Goal: Task Accomplishment & Management: Manage account settings

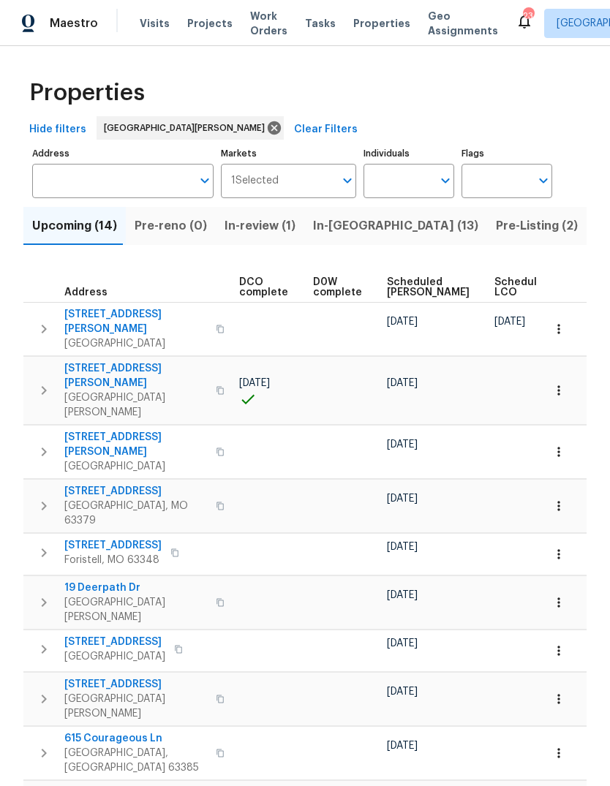
scroll to position [0, 358]
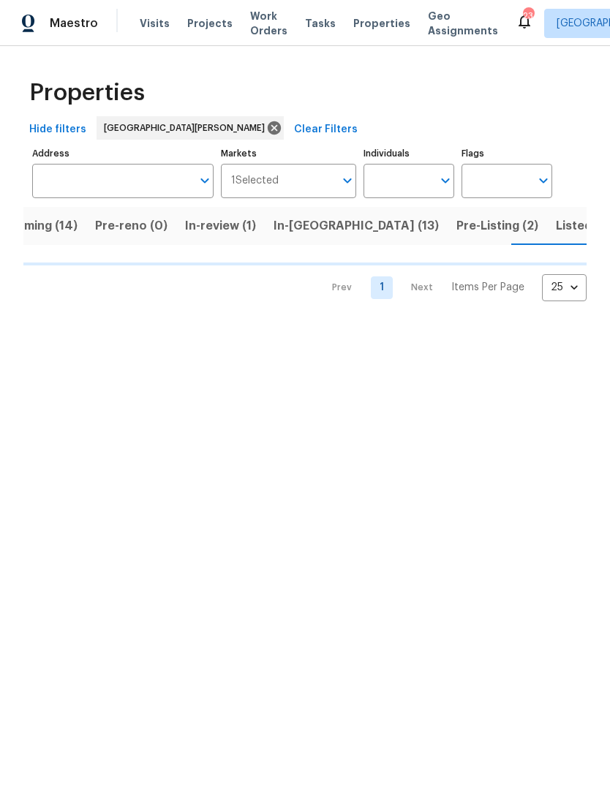
scroll to position [0, 42]
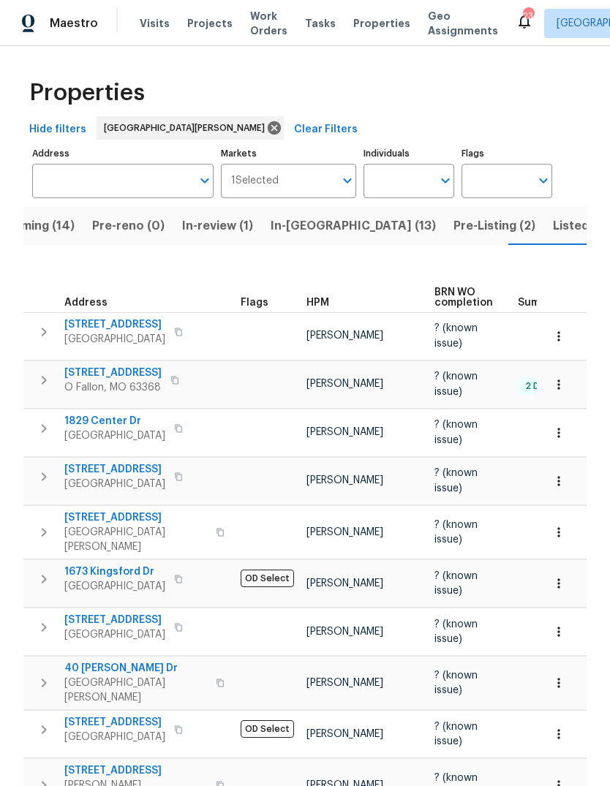
click at [553, 229] on span "Listed (39)" at bounding box center [584, 226] width 63 height 20
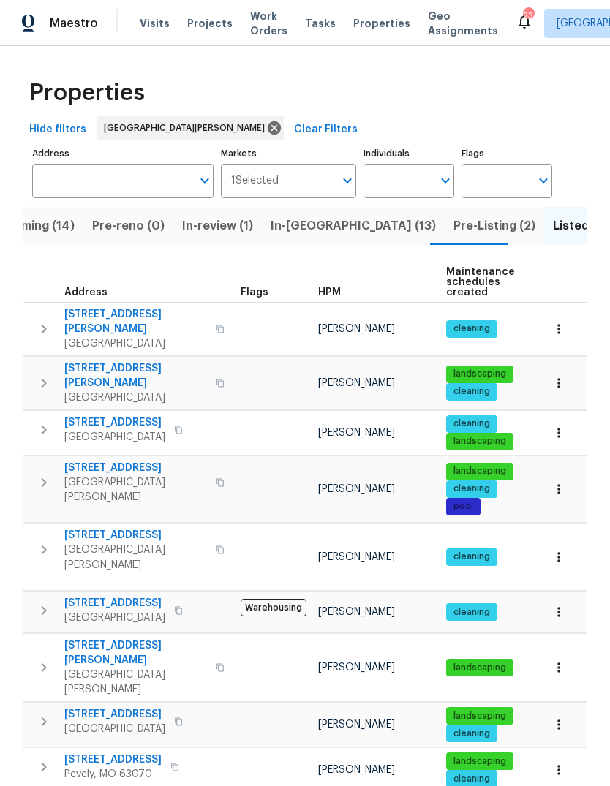
click at [453, 221] on span "Pre-Listing (2)" at bounding box center [494, 226] width 82 height 20
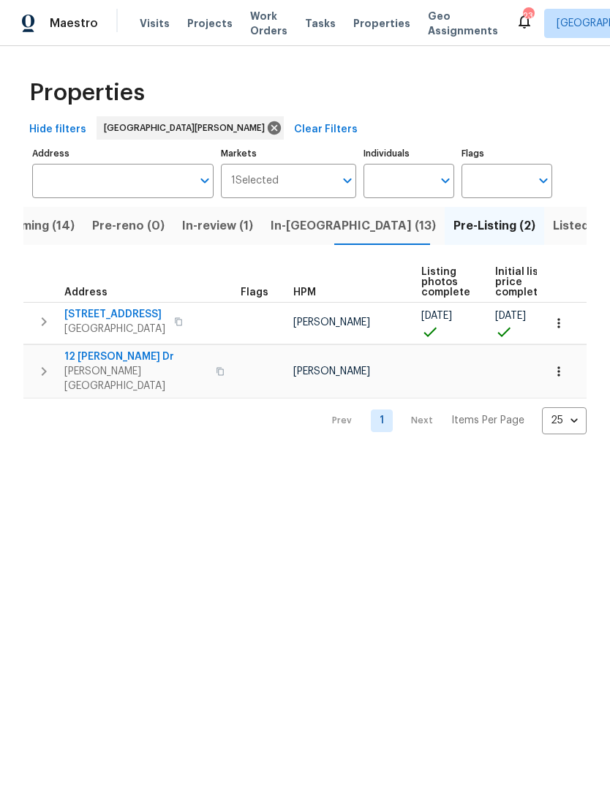
click at [553, 231] on span "Listed (39)" at bounding box center [584, 226] width 63 height 20
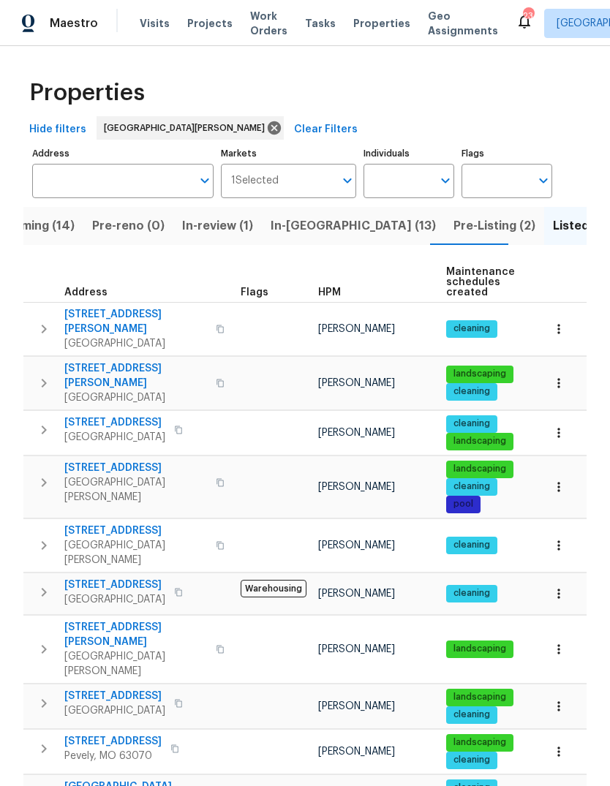
click at [318, 235] on span "In-[GEOGRAPHIC_DATA] (13)" at bounding box center [352, 226] width 165 height 20
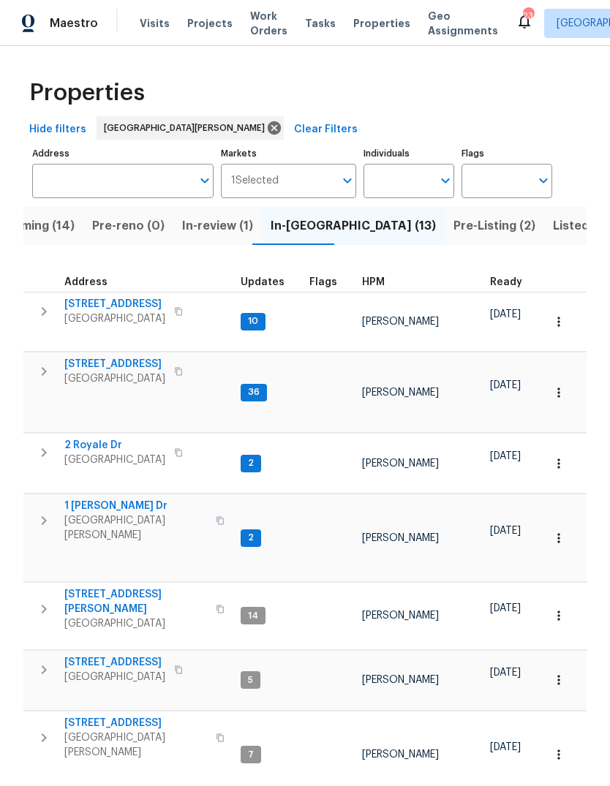
click at [374, 287] on span "HPM" at bounding box center [373, 282] width 23 height 10
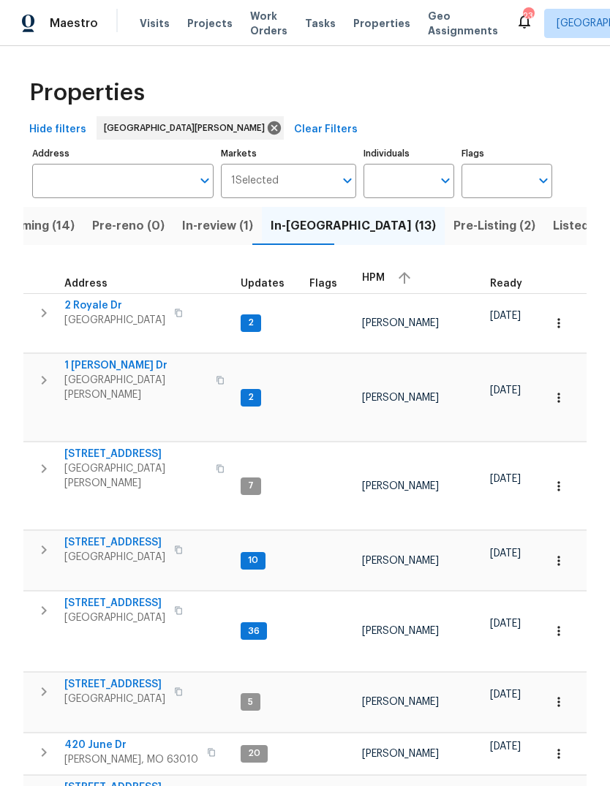
click at [383, 275] on div "HPM" at bounding box center [420, 278] width 116 height 22
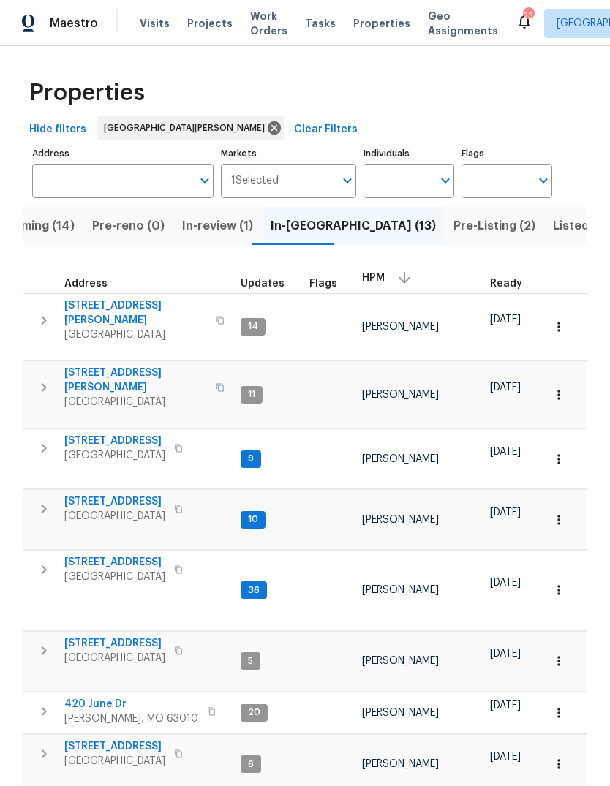
click at [127, 448] on span "[GEOGRAPHIC_DATA]" at bounding box center [114, 455] width 101 height 15
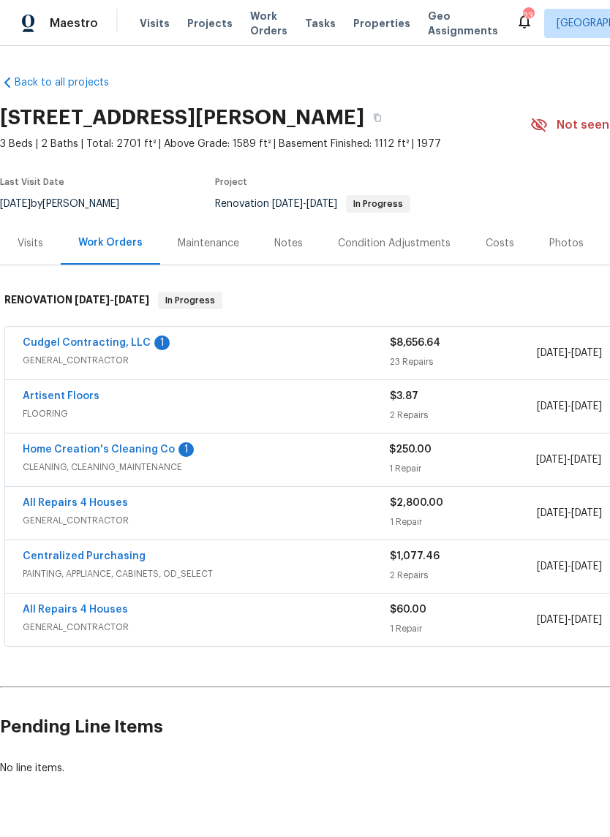
click at [175, 457] on div "Home Creation's Cleaning Co 1" at bounding box center [206, 451] width 366 height 18
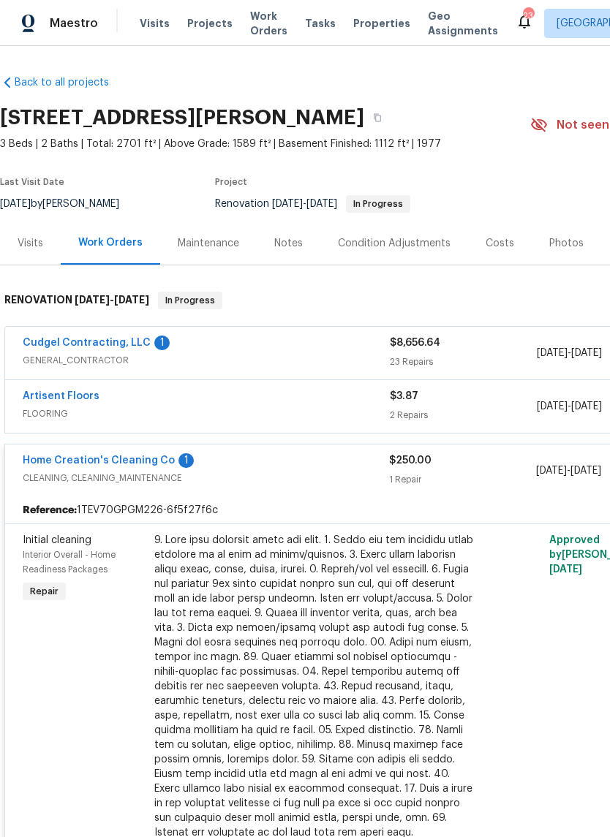
click at [178, 461] on div "1" at bounding box center [185, 460] width 15 height 15
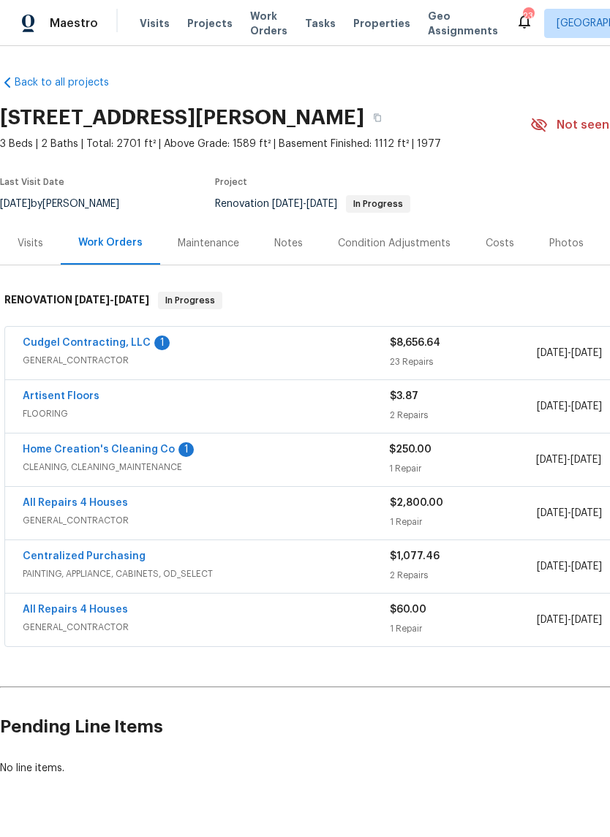
click at [143, 444] on link "Home Creation's Cleaning Co" at bounding box center [99, 449] width 152 height 10
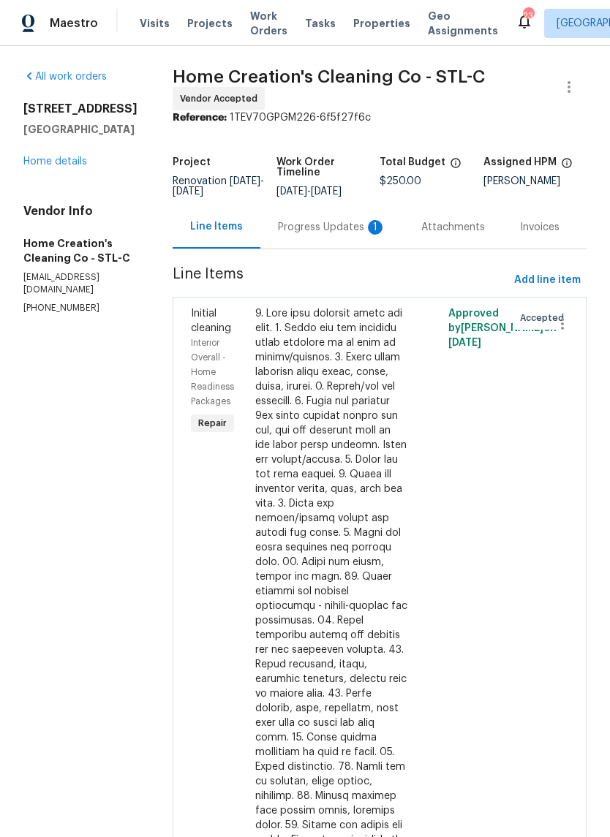
click at [357, 223] on div "Progress Updates 1" at bounding box center [332, 227] width 108 height 15
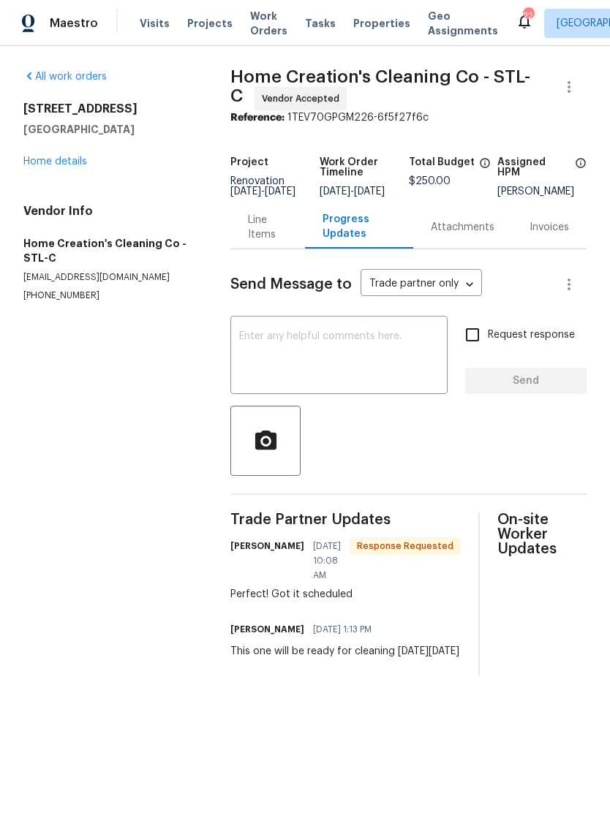
click at [258, 241] on div "Line Items" at bounding box center [267, 227] width 39 height 29
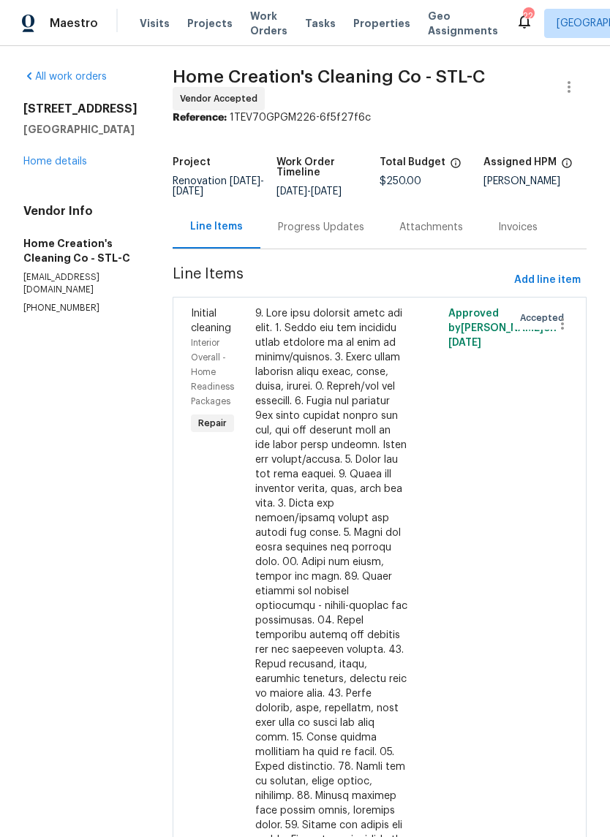
click at [77, 166] on link "Home details" at bounding box center [55, 161] width 64 height 10
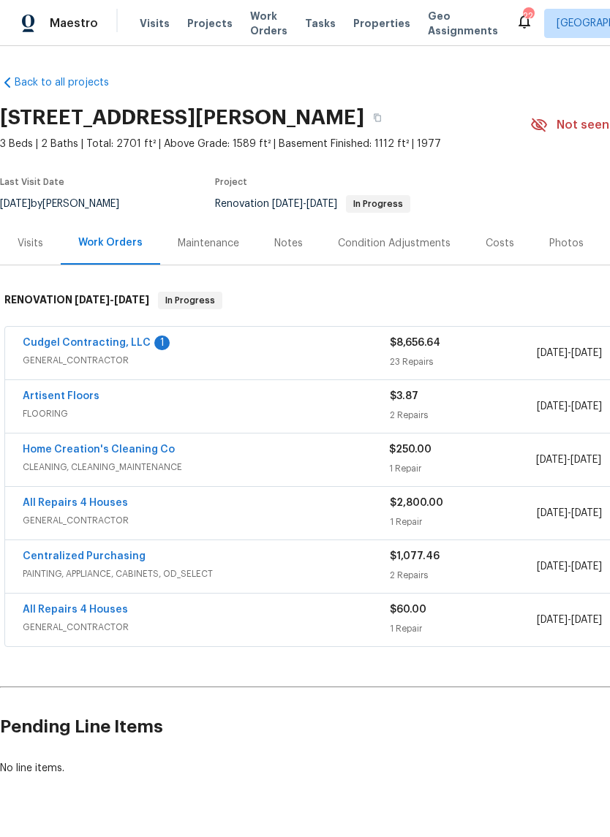
click at [137, 339] on link "Cudgel Contracting, LLC" at bounding box center [87, 343] width 128 height 10
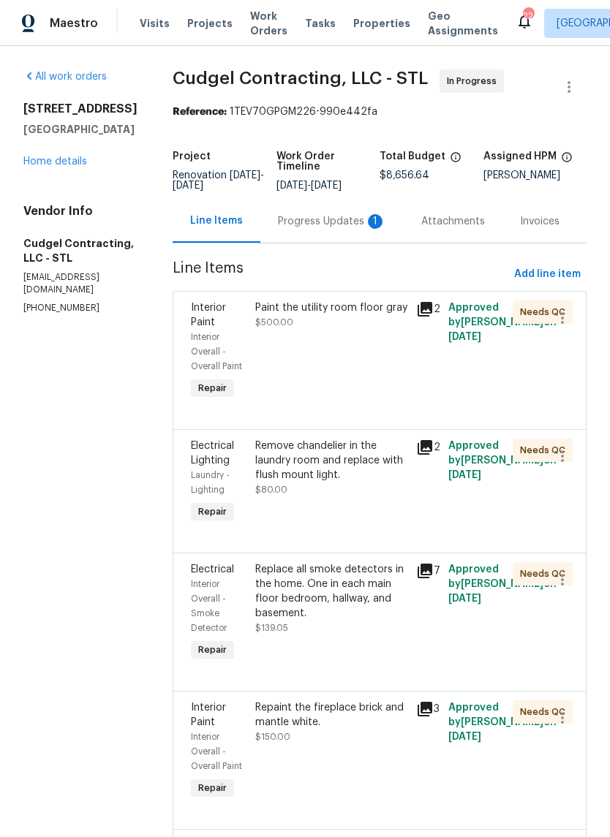
click at [385, 242] on div "Progress Updates 1" at bounding box center [331, 221] width 143 height 43
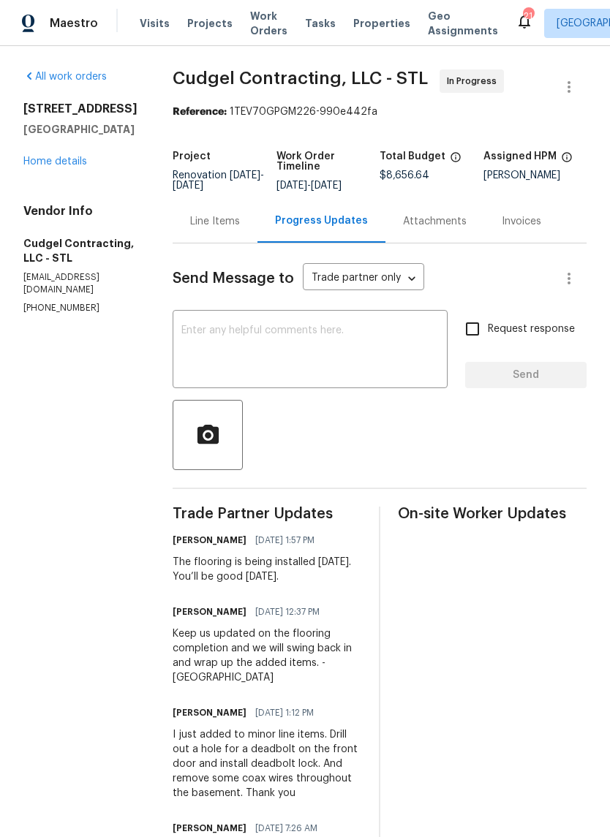
click at [82, 164] on link "Home details" at bounding box center [55, 161] width 64 height 10
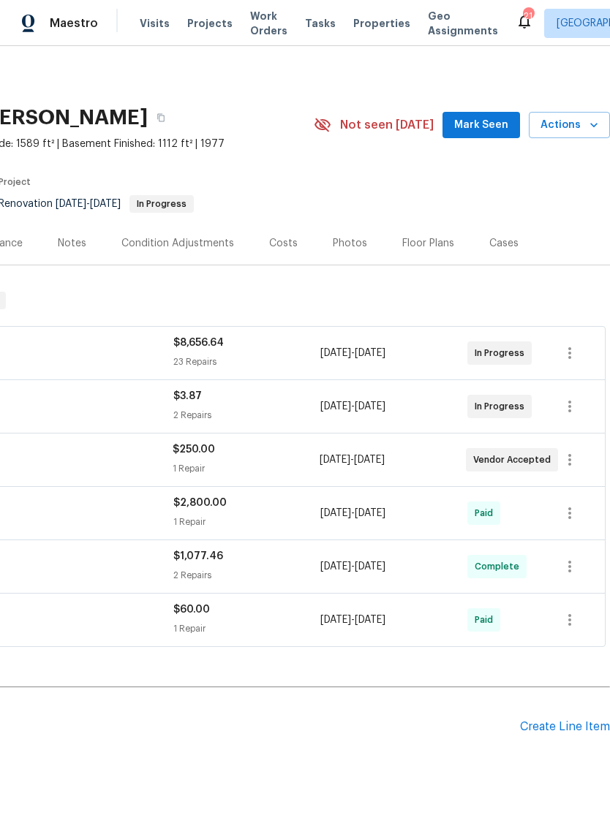
scroll to position [0, 216]
click at [500, 124] on span "Mark Seen" at bounding box center [481, 125] width 54 height 18
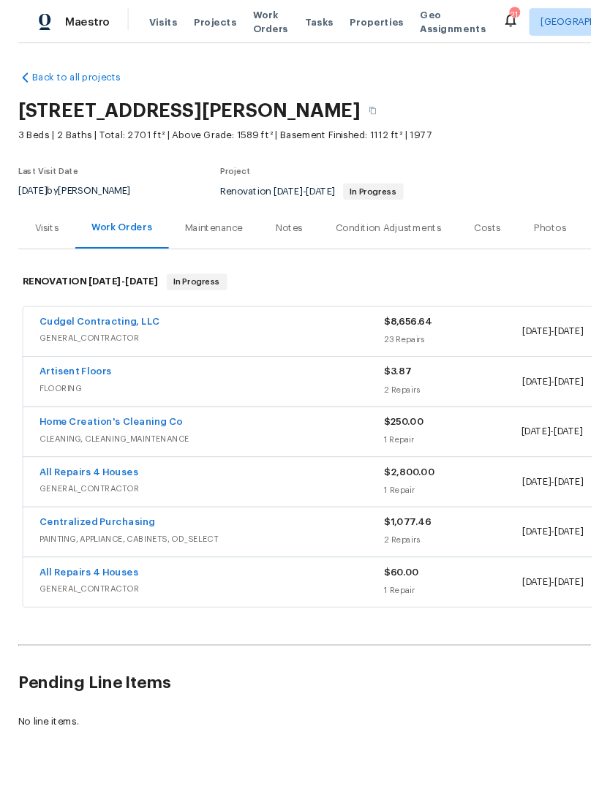
scroll to position [0, 0]
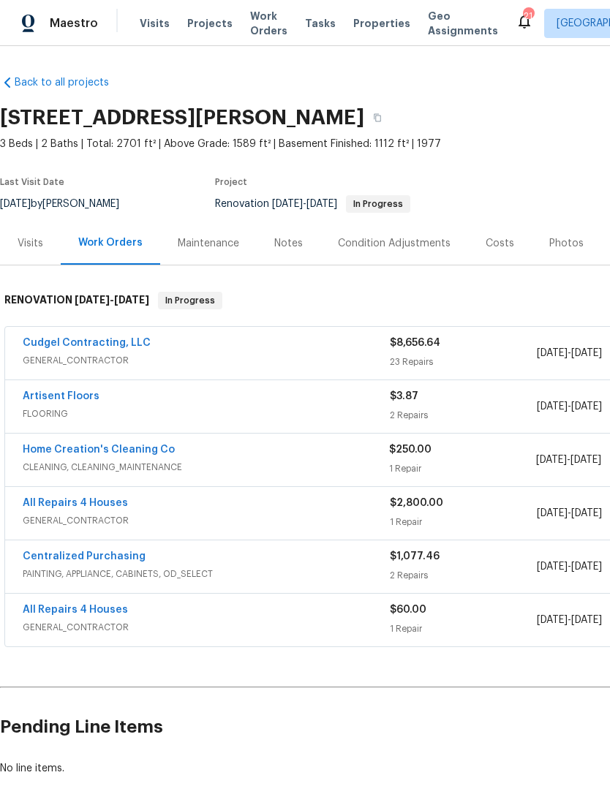
click at [162, 26] on span "Visits" at bounding box center [155, 23] width 30 height 15
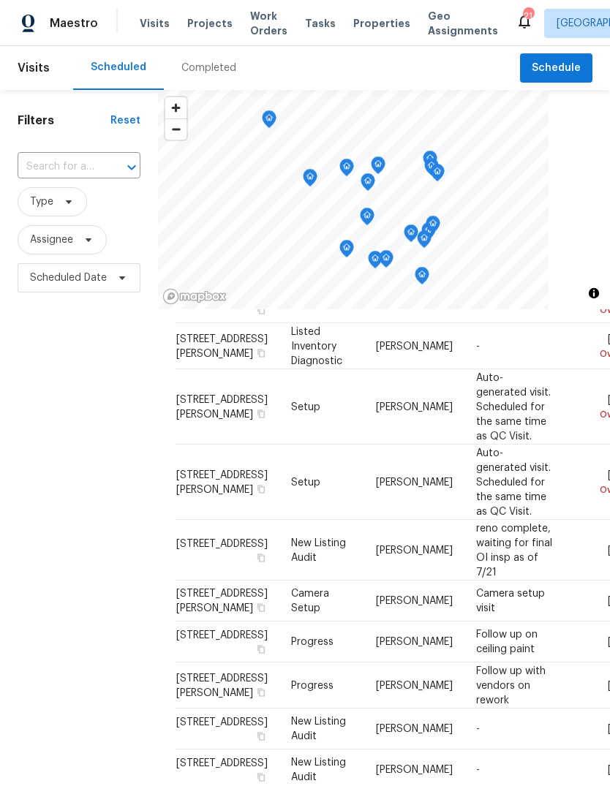
scroll to position [229, 0]
click at [0, 0] on icon at bounding box center [0, 0] width 0 height 0
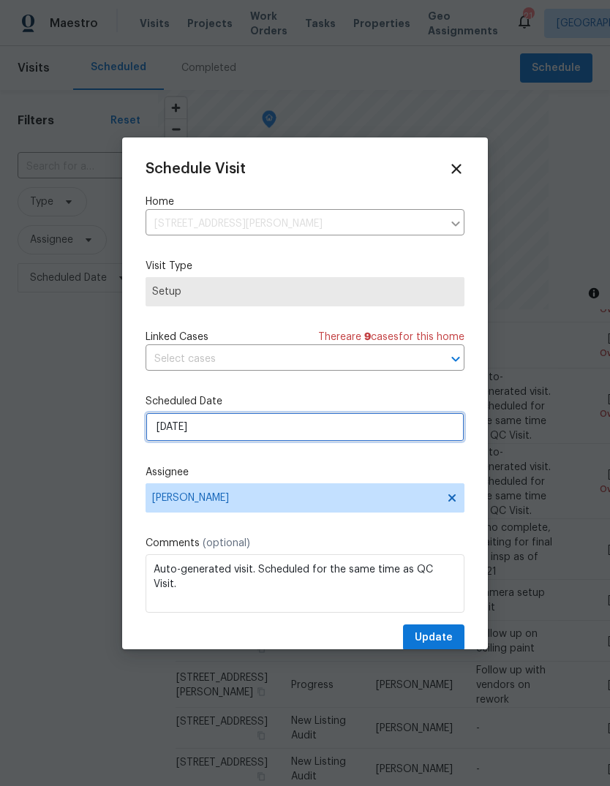
click at [331, 434] on input "[DATE]" at bounding box center [304, 426] width 319 height 29
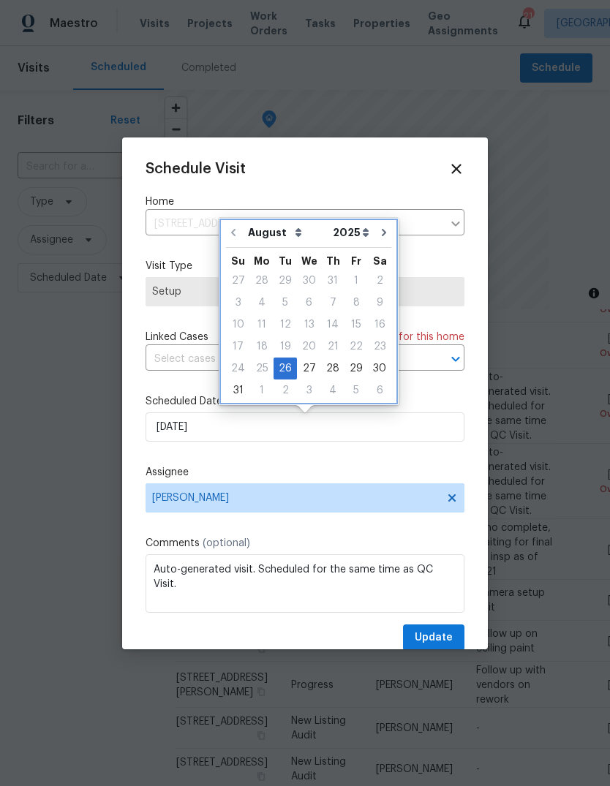
click at [379, 233] on icon "Go to next month" at bounding box center [384, 233] width 12 height 12
type input "[DATE]"
select select "8"
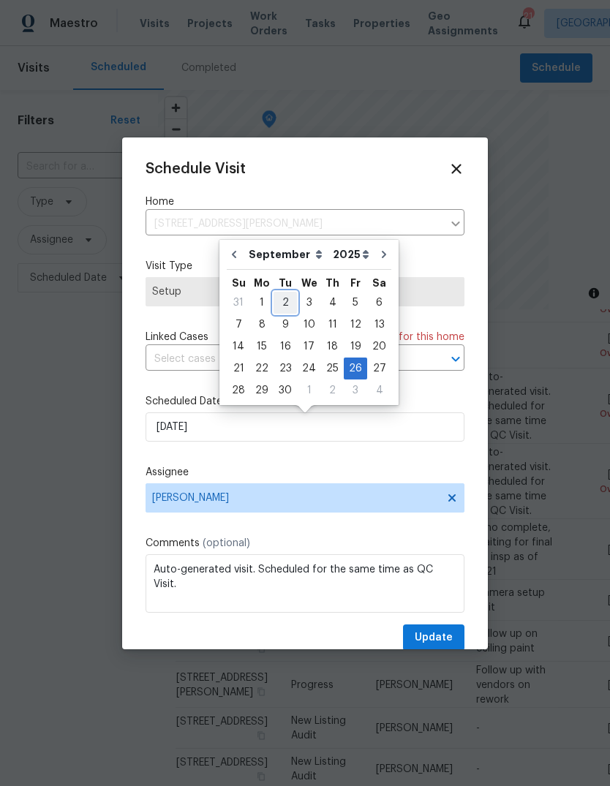
click at [287, 303] on div "2" at bounding box center [284, 302] width 23 height 20
type input "[DATE]"
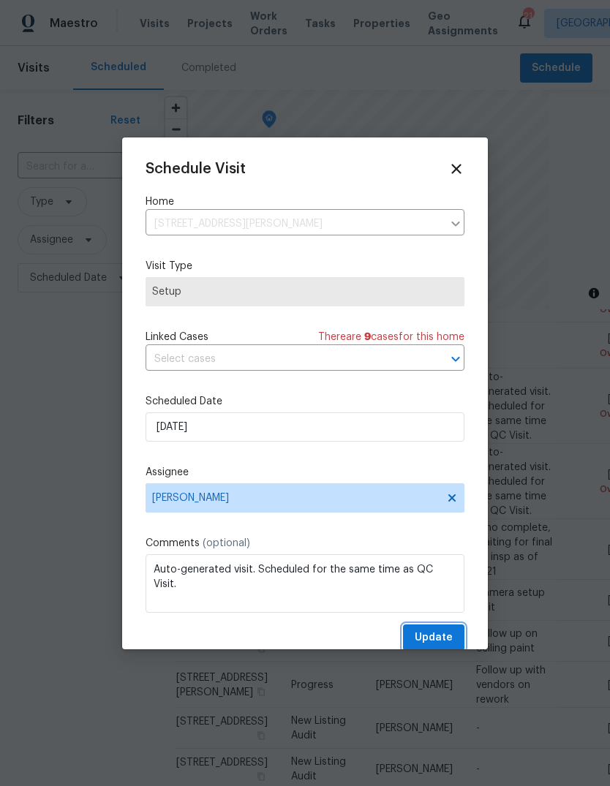
click at [450, 637] on span "Update" at bounding box center [434, 638] width 38 height 18
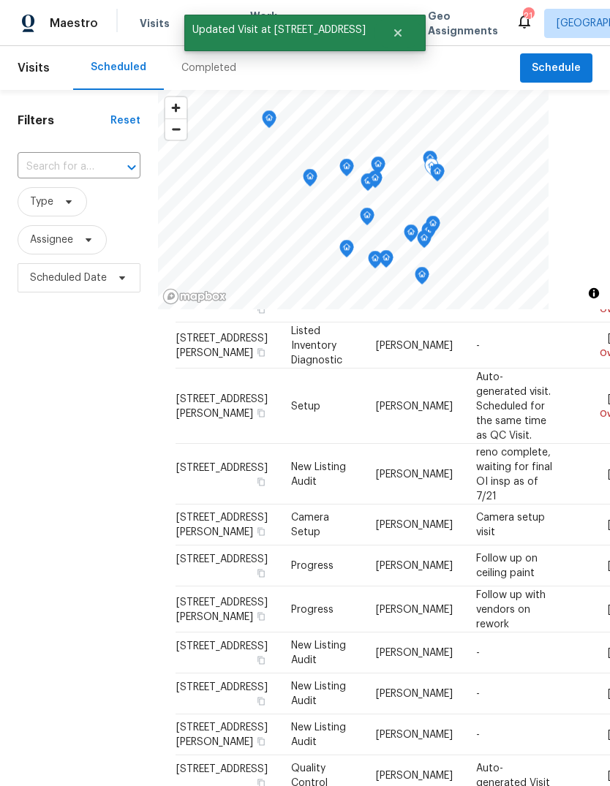
click at [0, 0] on icon at bounding box center [0, 0] width 0 height 0
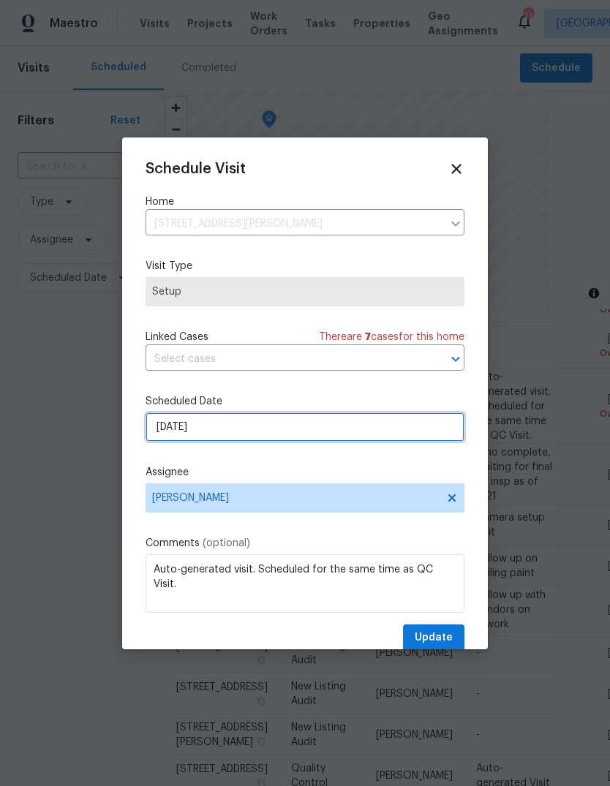
click at [379, 440] on input "[DATE]" at bounding box center [304, 426] width 319 height 29
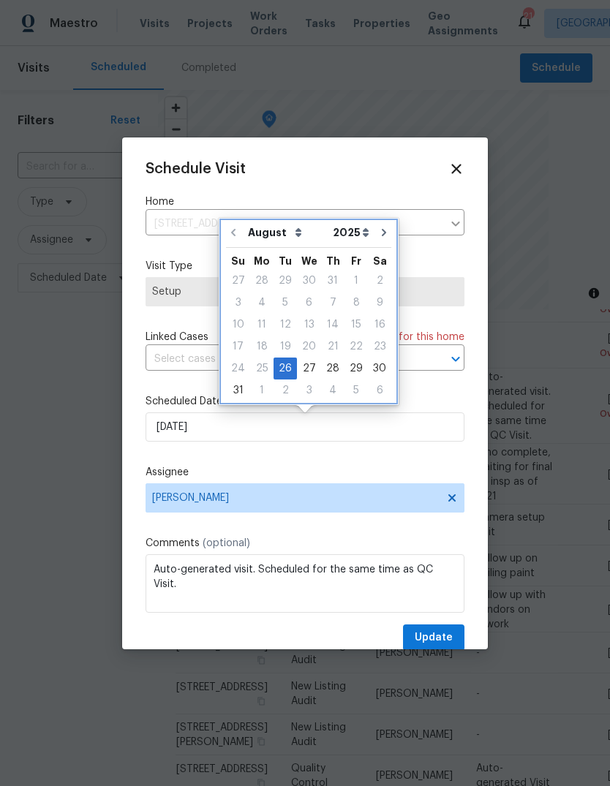
click at [382, 231] on icon "Go to next month" at bounding box center [384, 232] width 4 height 7
type input "[DATE]"
select select "8"
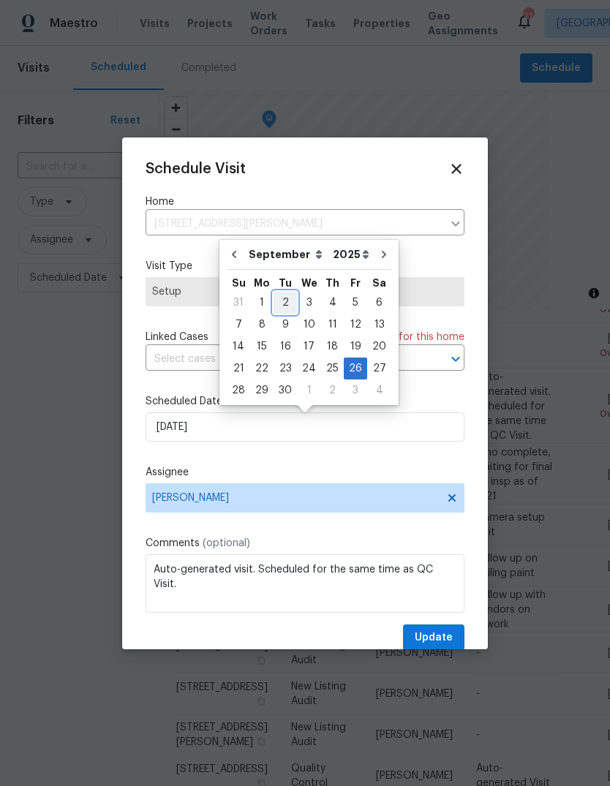
click at [282, 301] on div "2" at bounding box center [284, 302] width 23 height 20
type input "[DATE]"
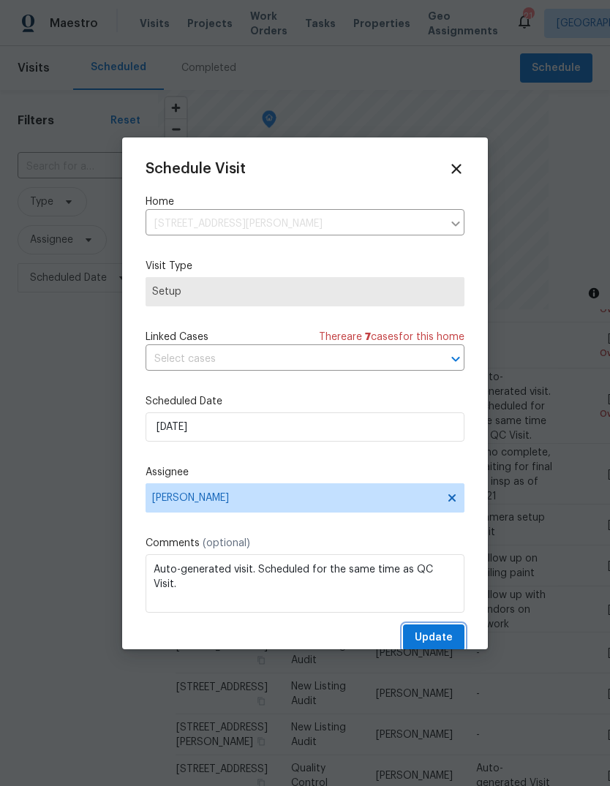
click at [449, 636] on span "Update" at bounding box center [434, 638] width 38 height 18
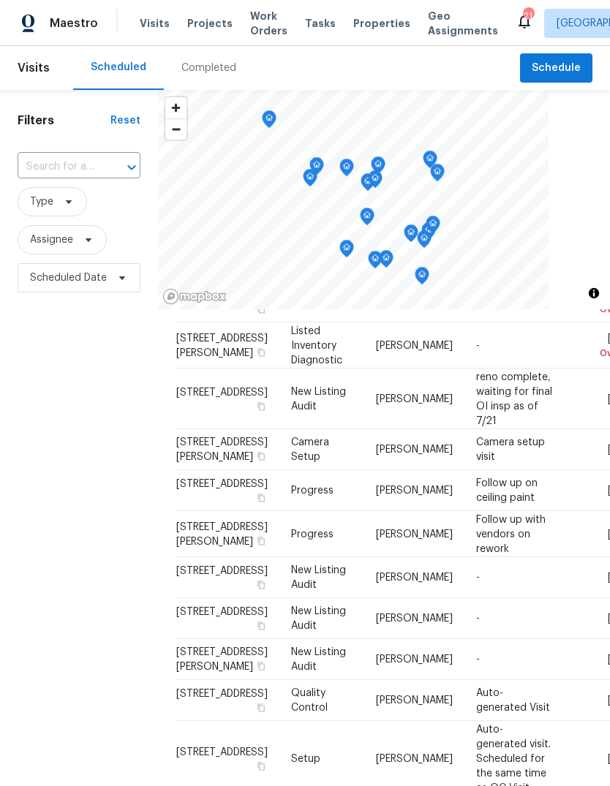
click at [374, 24] on span "Properties" at bounding box center [381, 23] width 57 height 15
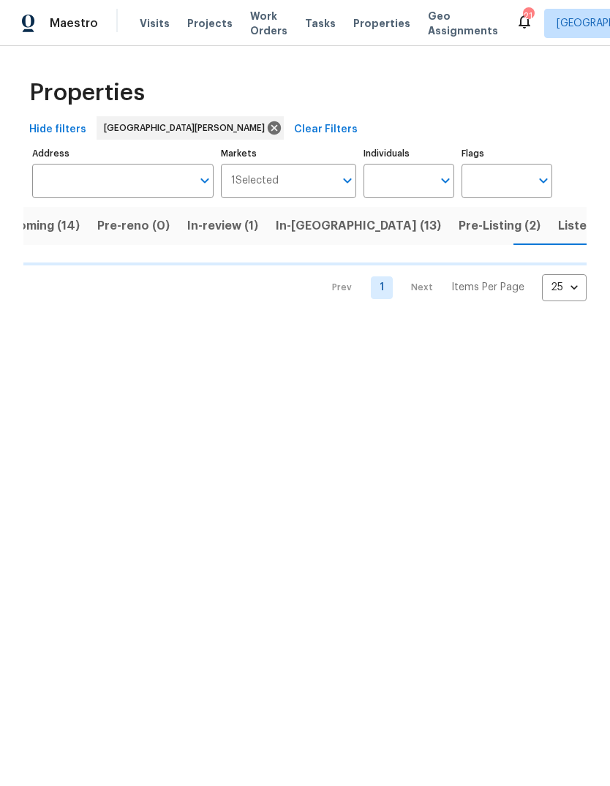
scroll to position [0, 42]
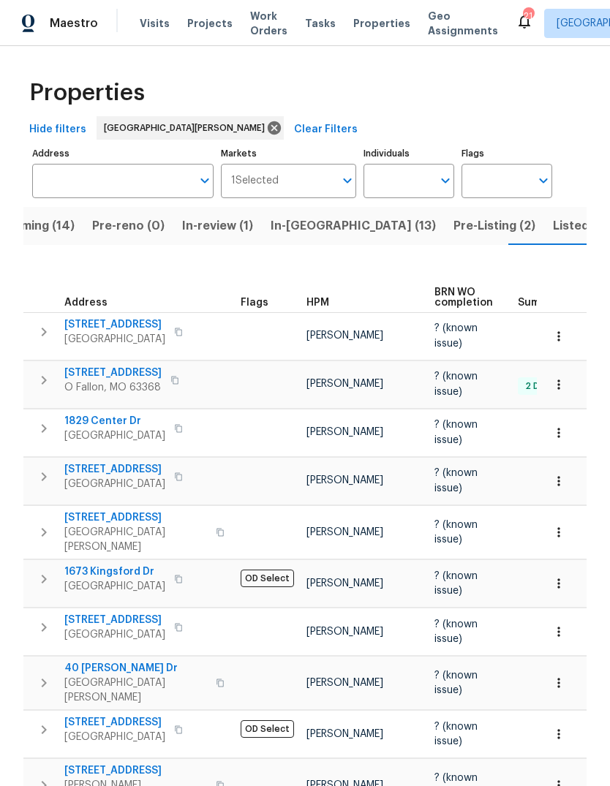
click at [322, 298] on span "HPM" at bounding box center [317, 303] width 23 height 10
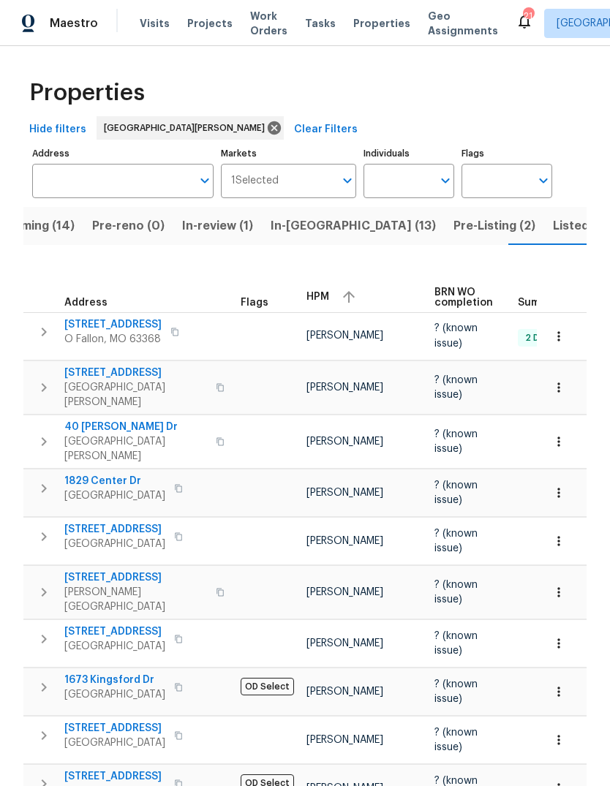
click at [329, 292] on span "HPM" at bounding box center [317, 297] width 23 height 10
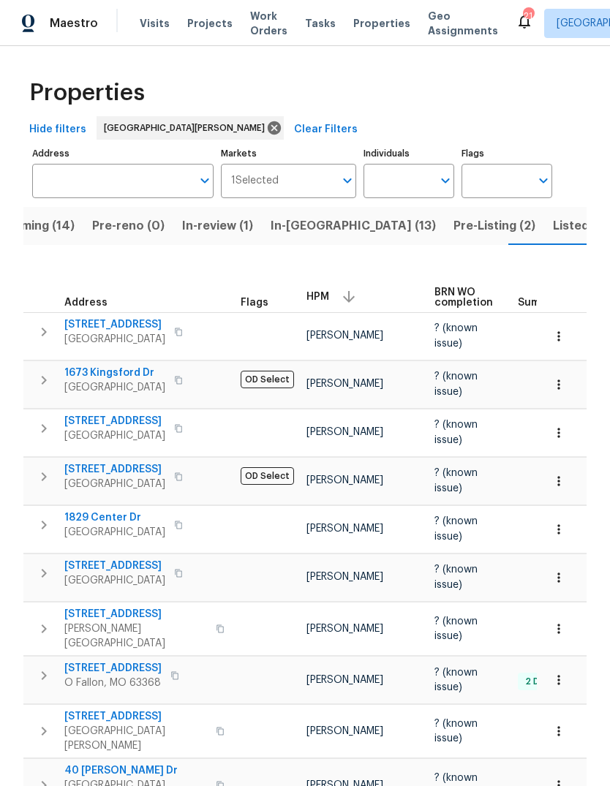
click at [378, 27] on span "Properties" at bounding box center [381, 23] width 57 height 15
click at [372, 30] on span "Properties" at bounding box center [381, 23] width 57 height 15
click at [296, 232] on span "In-[GEOGRAPHIC_DATA] (13)" at bounding box center [352, 226] width 165 height 20
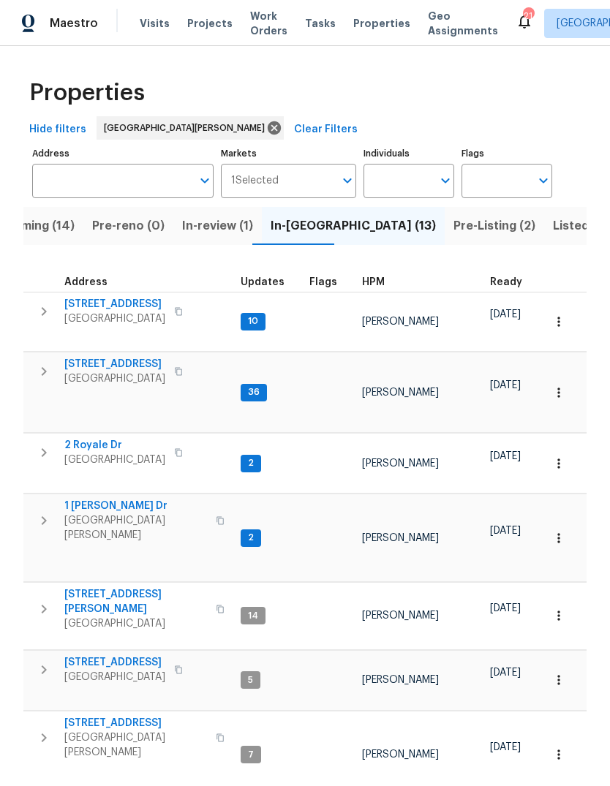
click at [377, 286] on span "HPM" at bounding box center [373, 282] width 23 height 10
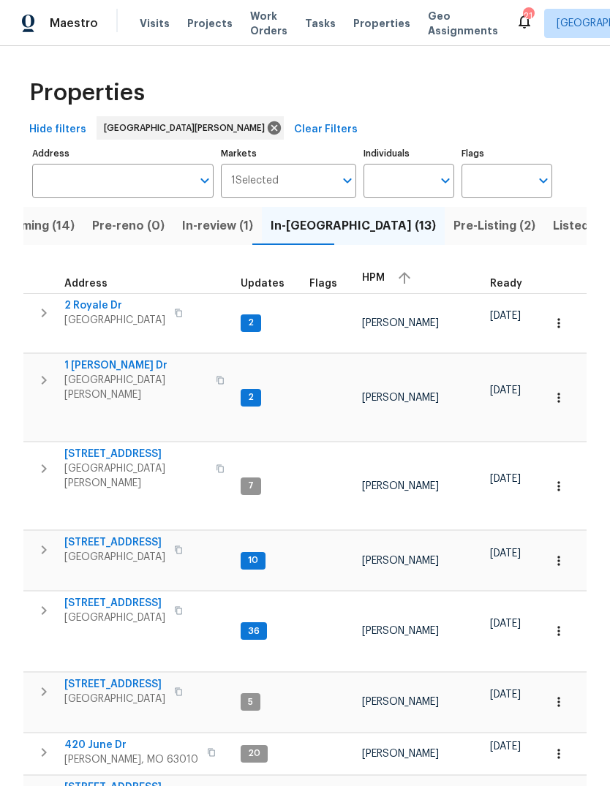
click at [373, 281] on span "HPM" at bounding box center [373, 278] width 23 height 10
